Goal: Information Seeking & Learning: Understand process/instructions

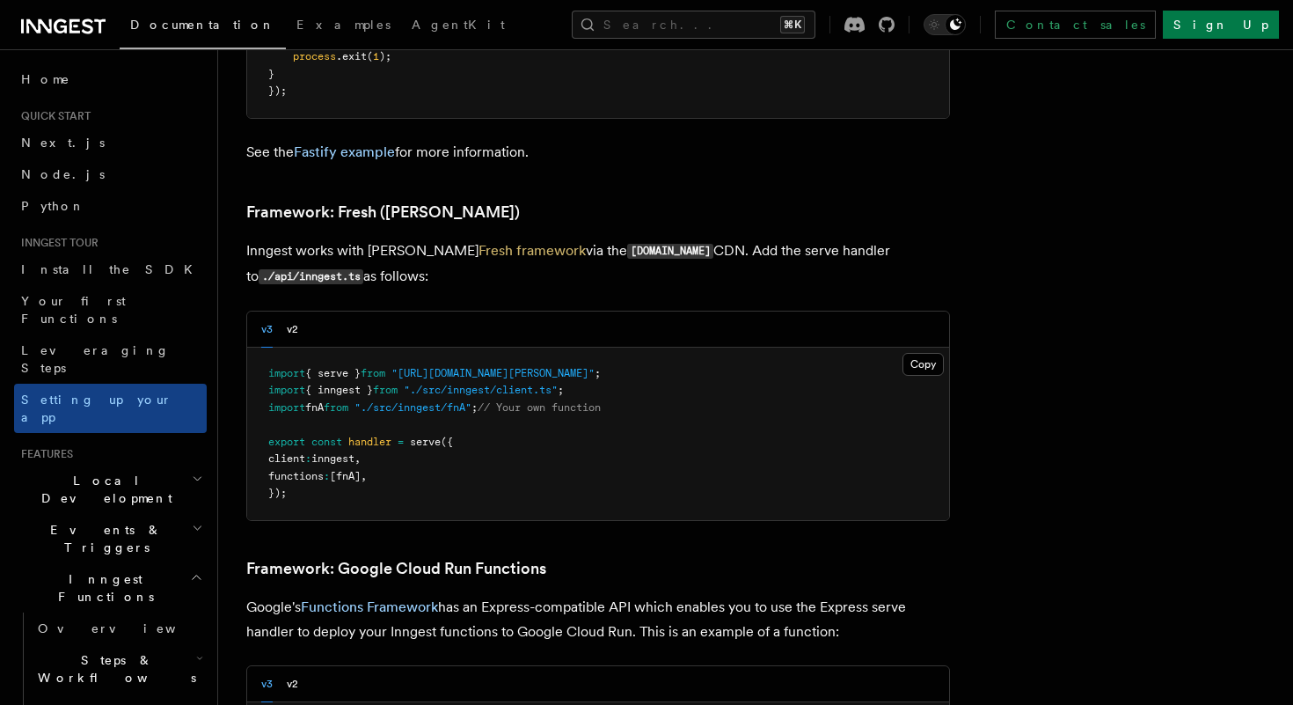
scroll to position [916, 0]
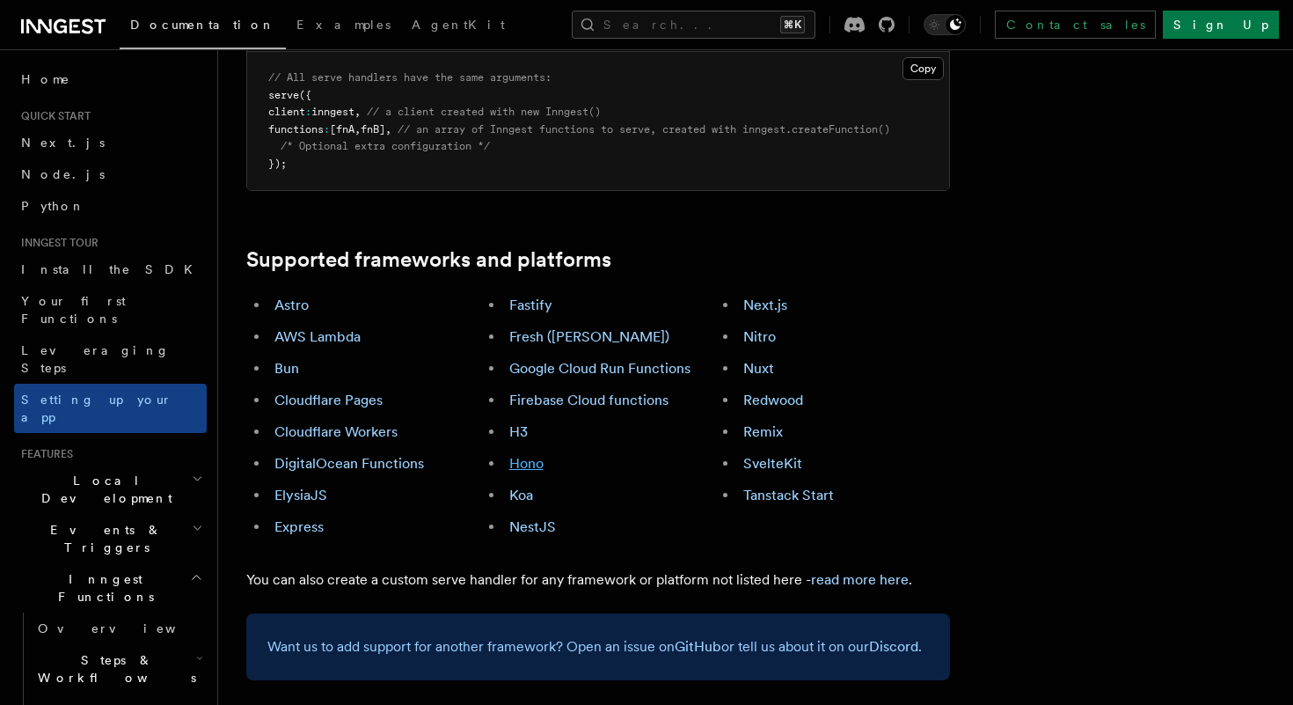
click at [534, 455] on link "Hono" at bounding box center [526, 463] width 34 height 17
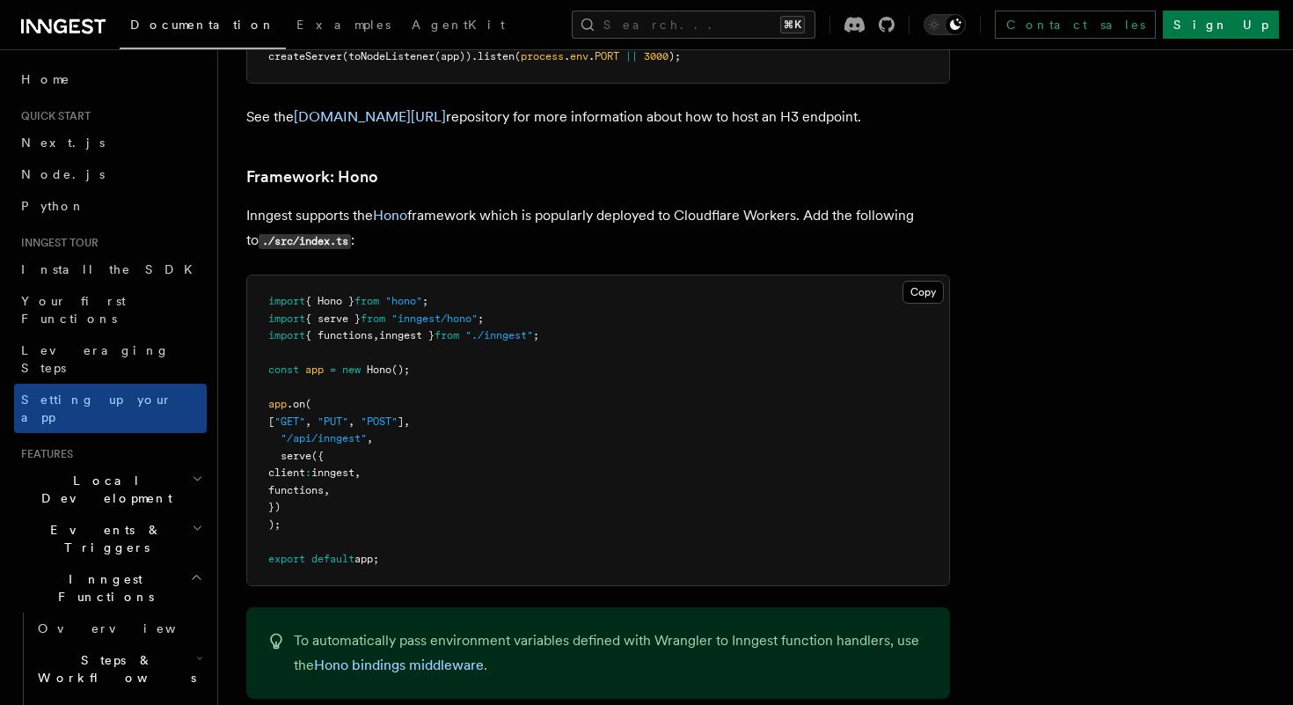
scroll to position [9209, 0]
click at [297, 398] on span ".on" at bounding box center [296, 404] width 18 height 12
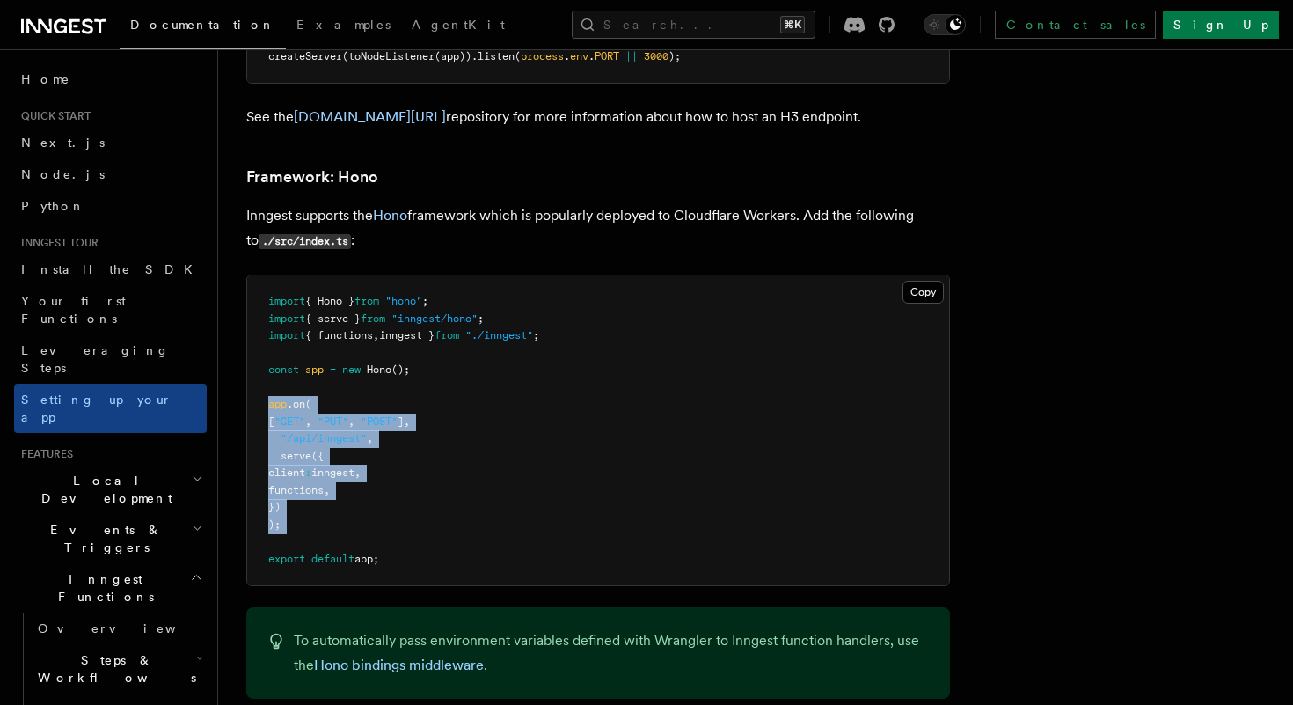
drag, startPoint x: 297, startPoint y: 320, endPoint x: 297, endPoint y: 441, distance: 120.5
click at [297, 441] on pre "import { Hono } from "hono" ; import { serve } from "inngest/hono" ; import { f…" at bounding box center [598, 430] width 702 height 310
copy code "app .on ( [ "GET" , "PUT" , "POST" ] , "/api/inngest" , serve ({ client : innge…"
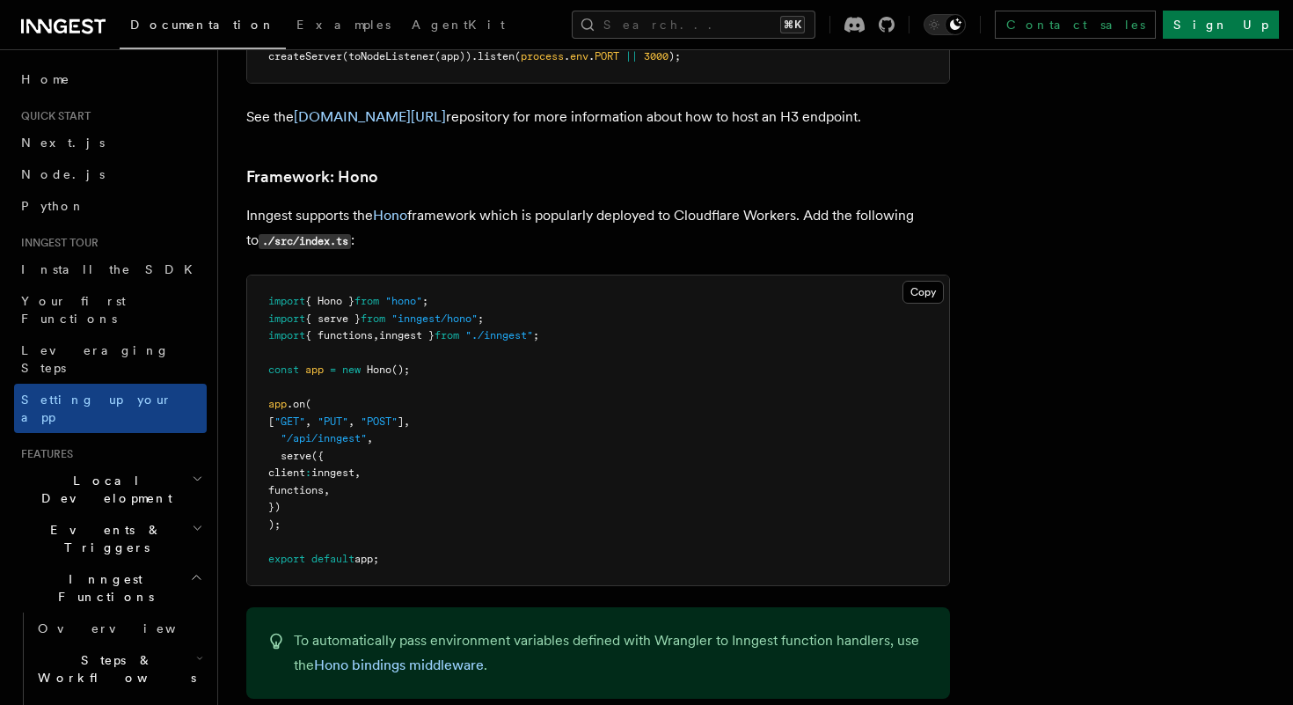
click at [385, 312] on span "from" at bounding box center [373, 318] width 25 height 12
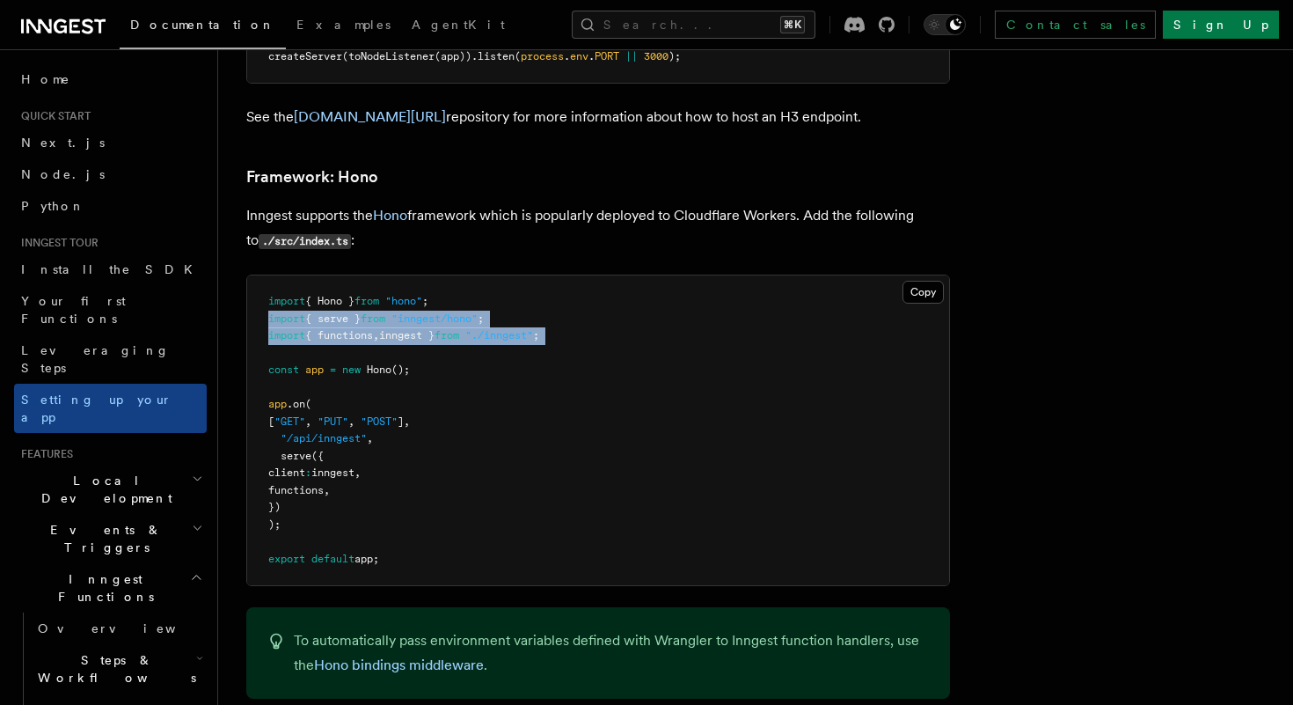
drag, startPoint x: 393, startPoint y: 238, endPoint x: 392, endPoint y: 251, distance: 13.2
click at [392, 295] on code "import { Hono } from "hono" ; import { serve } from "inngest/hono" ; import { f…" at bounding box center [403, 430] width 271 height 270
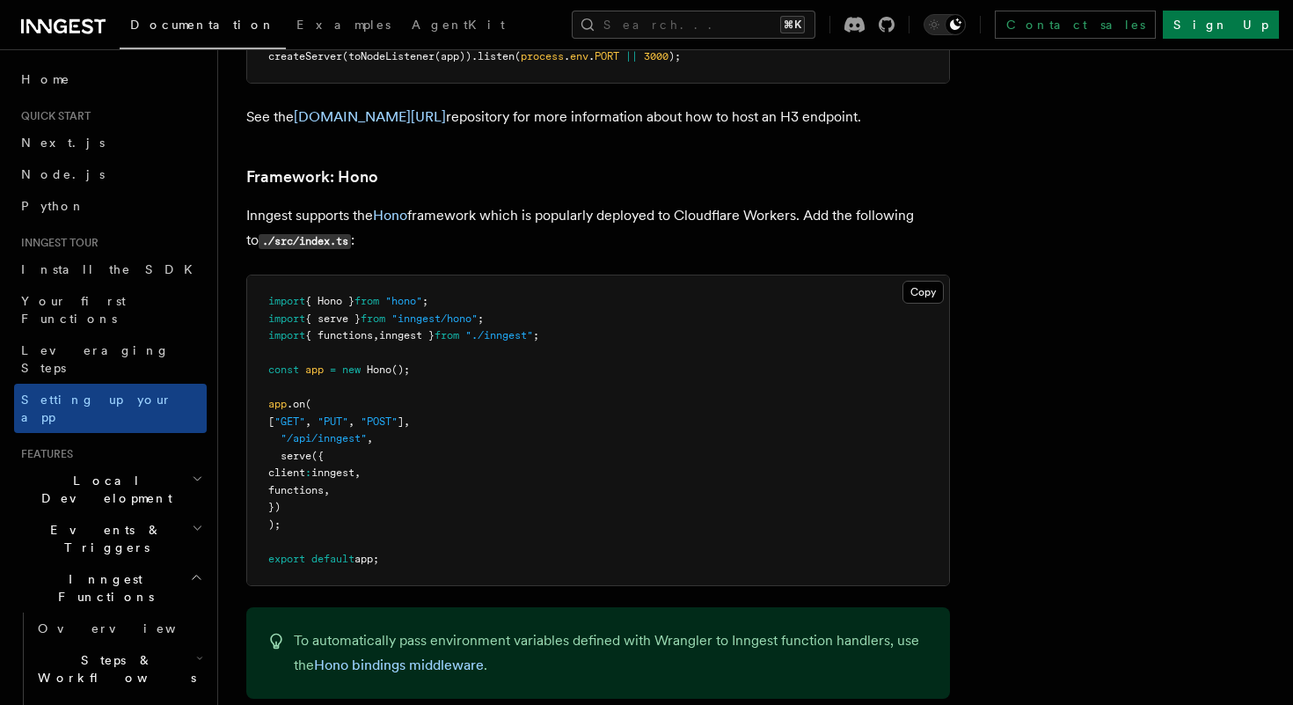
click at [366, 363] on span at bounding box center [364, 369] width 6 height 12
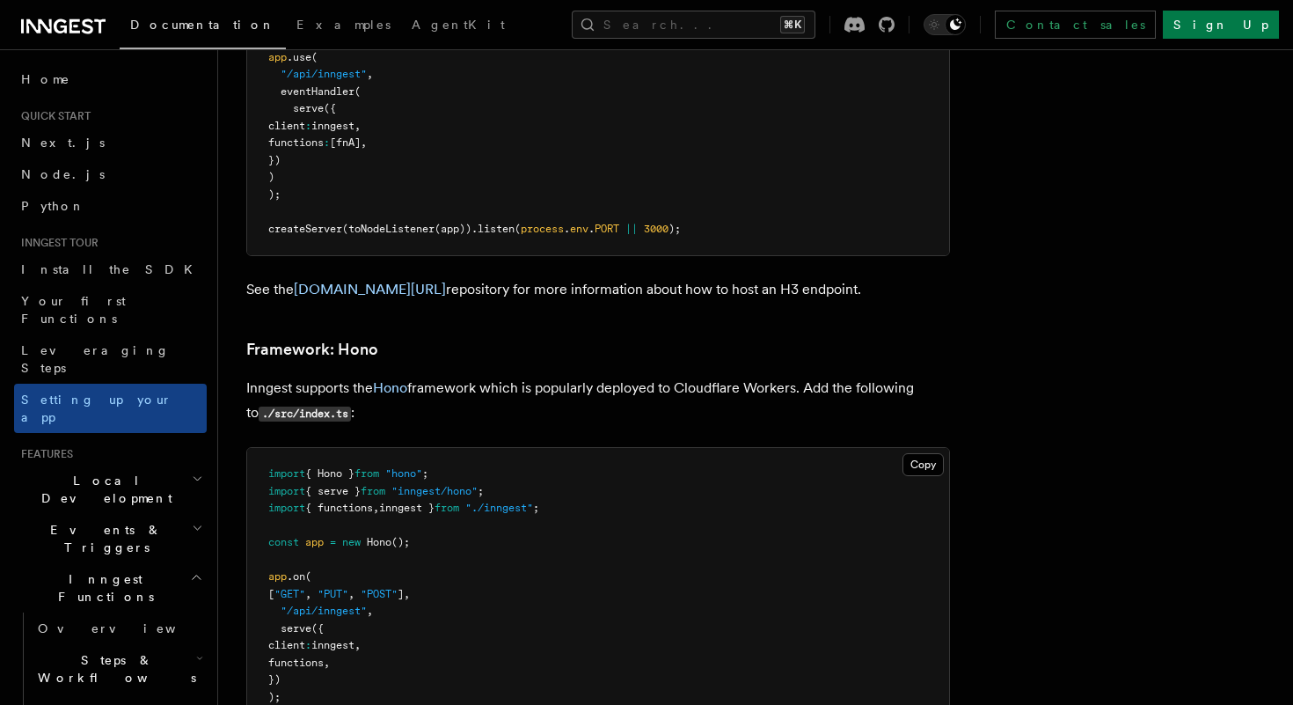
scroll to position [9032, 0]
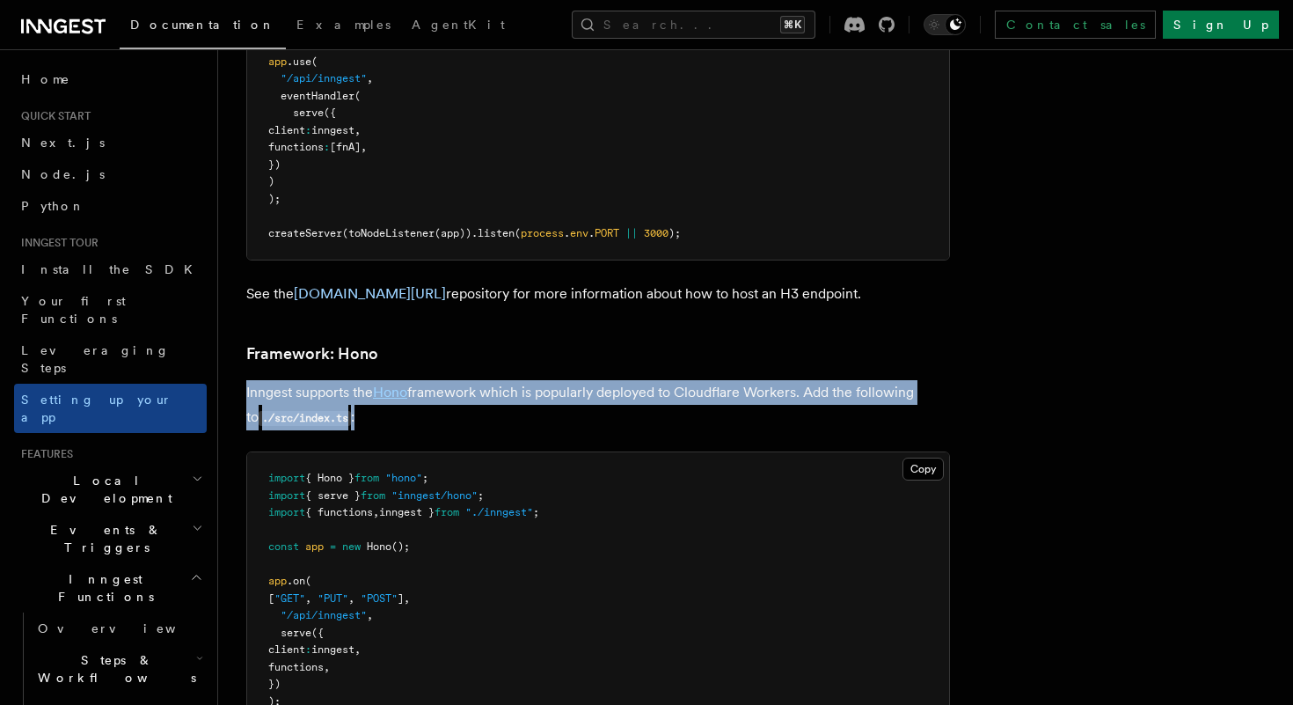
drag, startPoint x: 576, startPoint y: 325, endPoint x: 585, endPoint y: 274, distance: 51.8
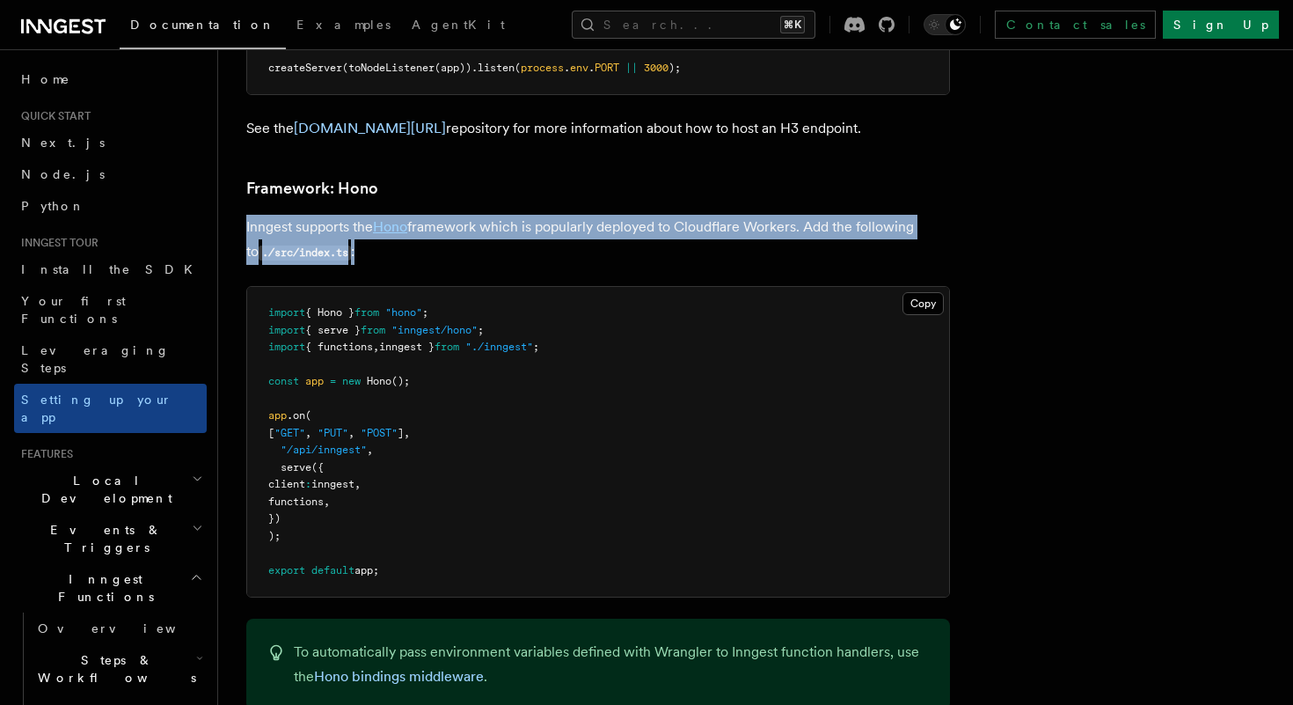
scroll to position [9227, 0]
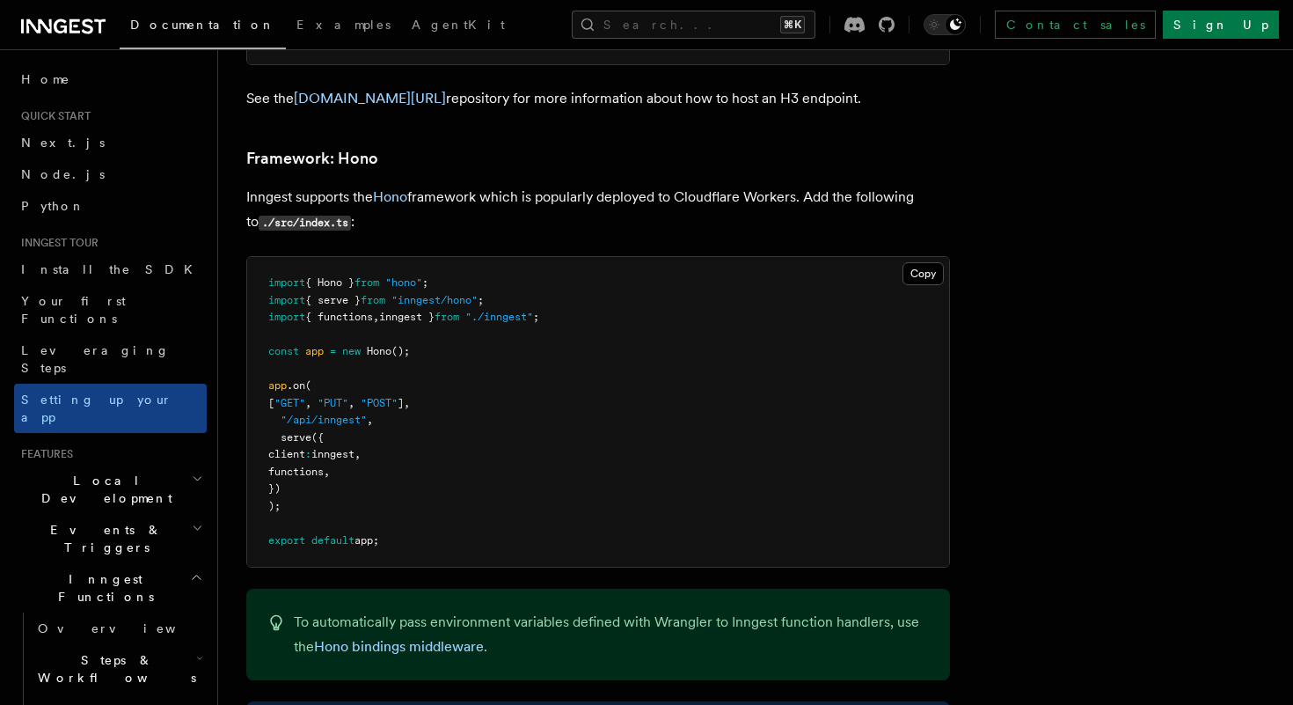
drag, startPoint x: 586, startPoint y: 633, endPoint x: 582, endPoint y: 665, distance: 32.7
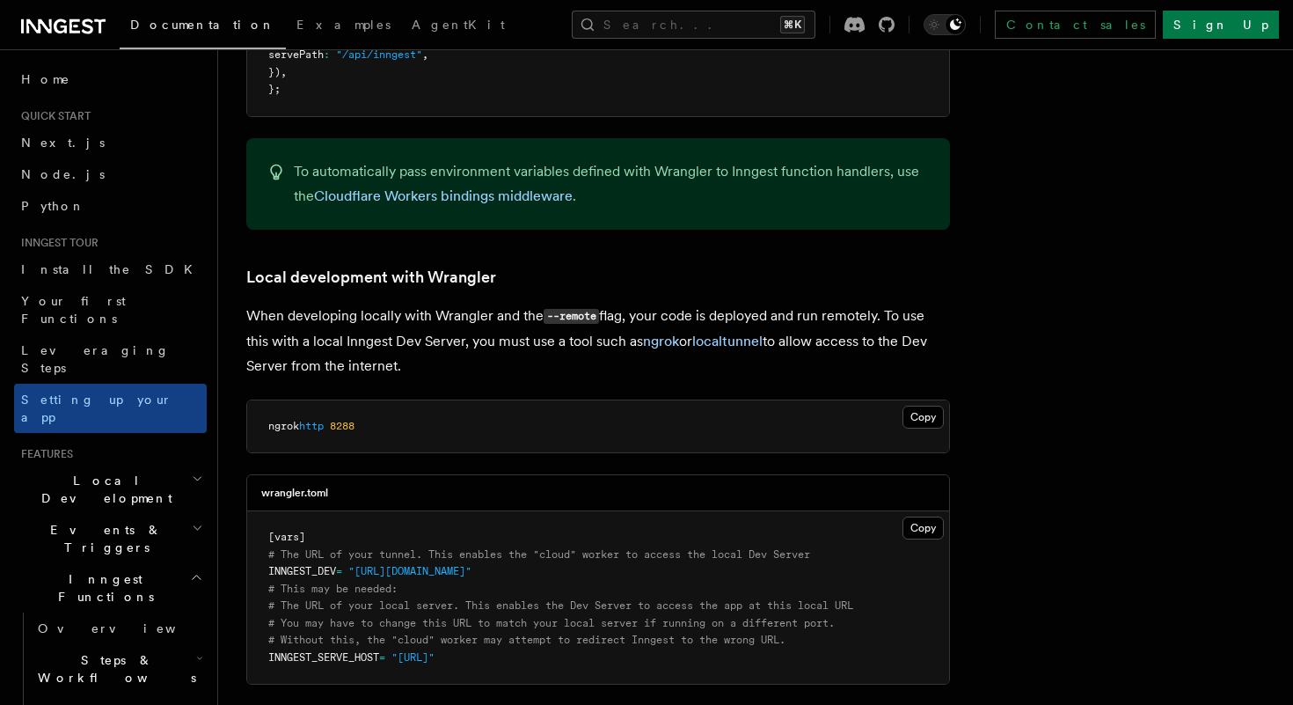
scroll to position [3449, 0]
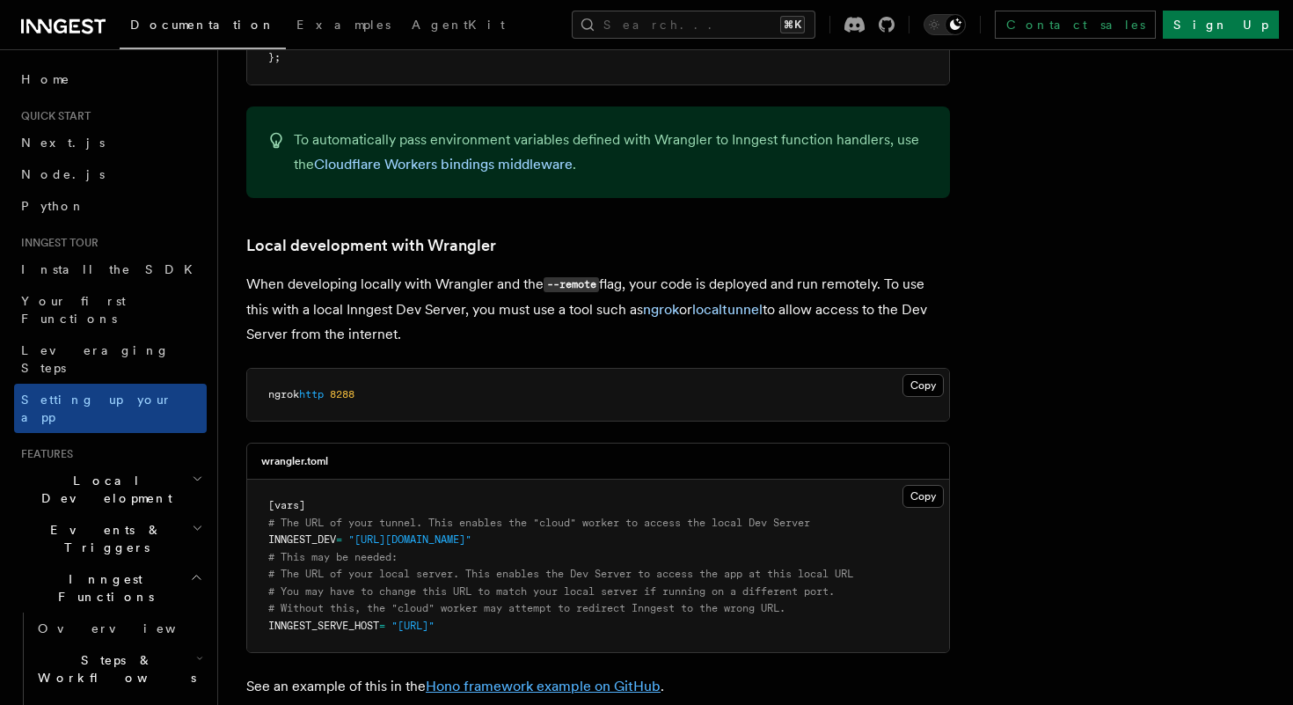
click at [466, 677] on link "Hono framework example on GitHub" at bounding box center [543, 685] width 235 height 17
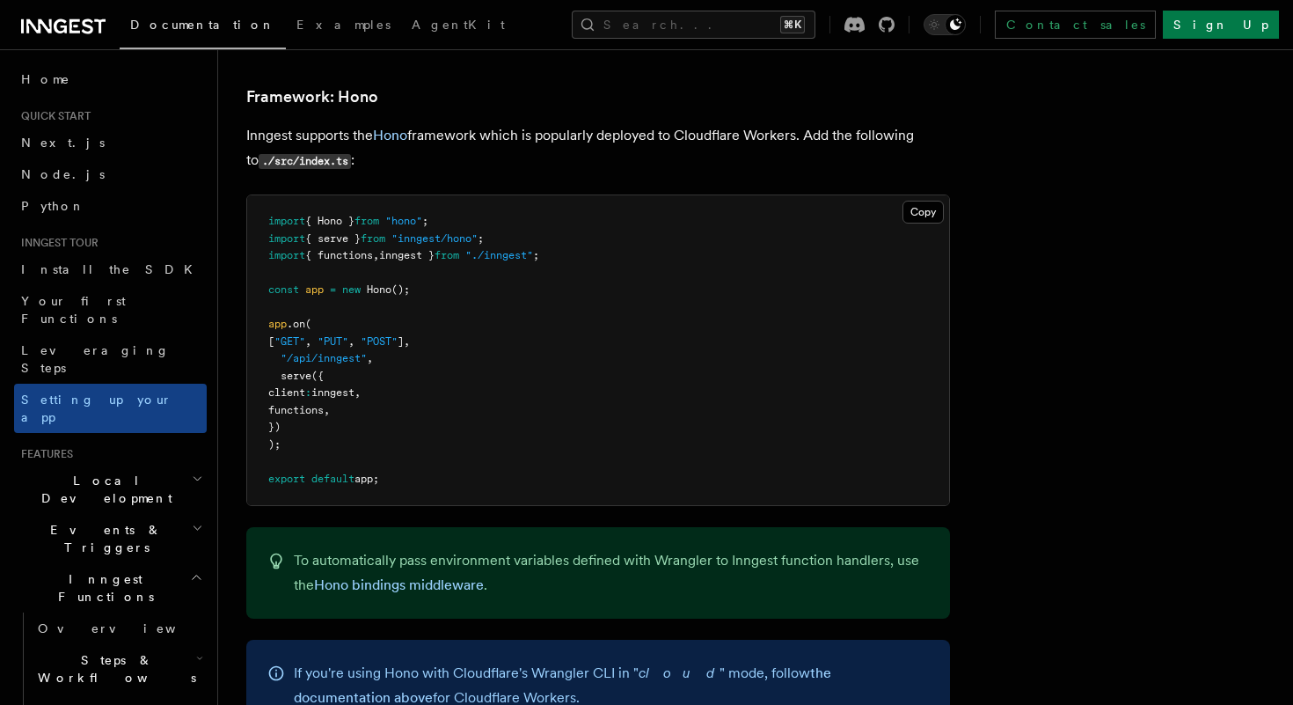
scroll to position [9414, 0]
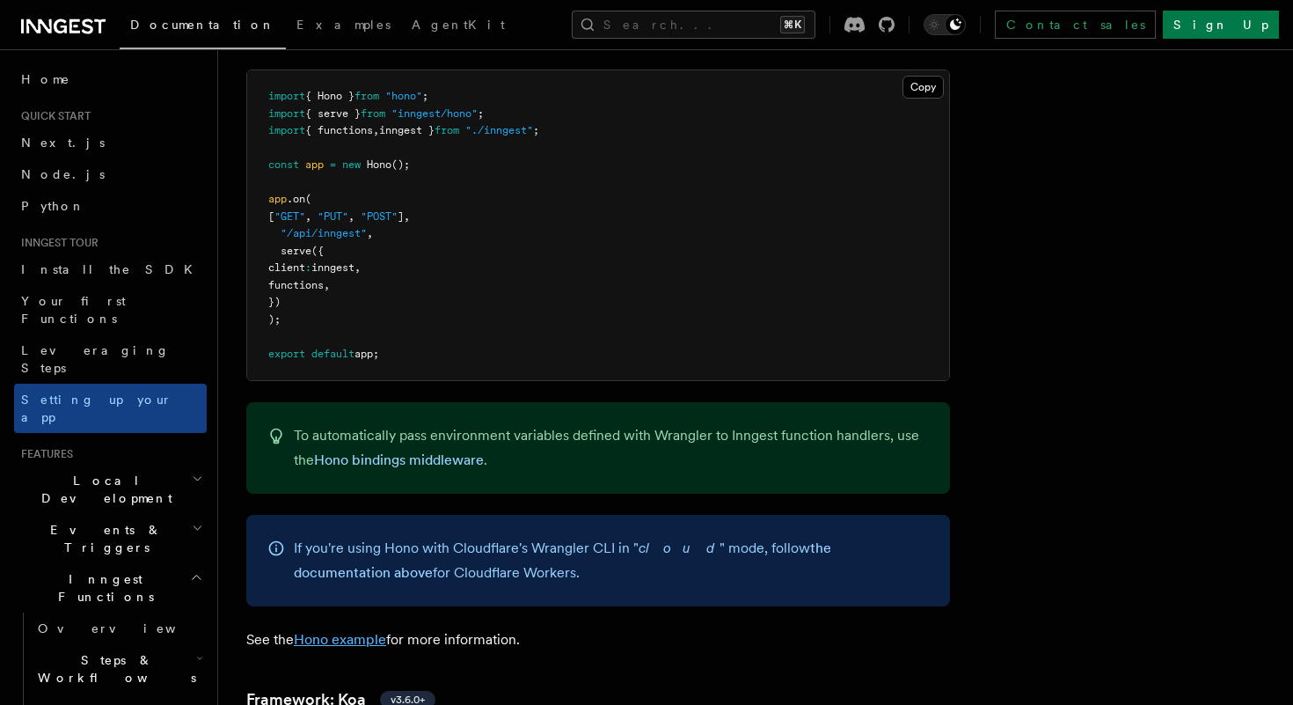
click at [343, 631] on link "Hono example" at bounding box center [340, 639] width 92 height 17
